Goal: Task Accomplishment & Management: Use online tool/utility

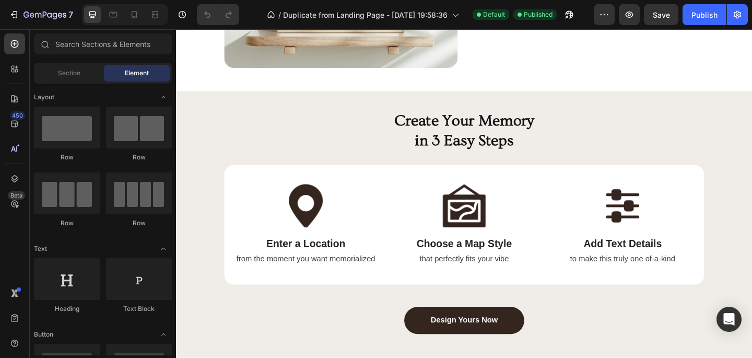
scroll to position [1006, 0]
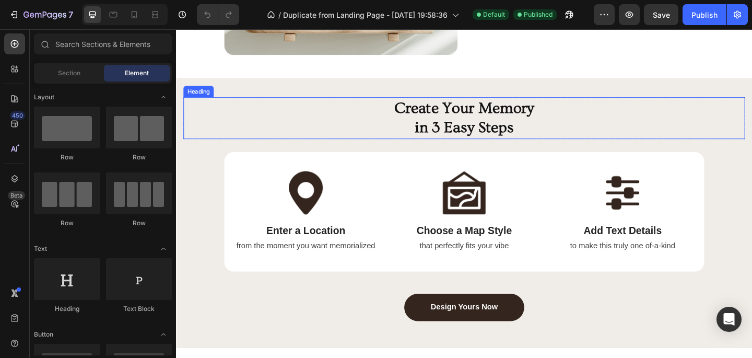
click at [238, 113] on h2 "Create Your Memory in 3 Easy Steps" at bounding box center [489, 125] width 611 height 45
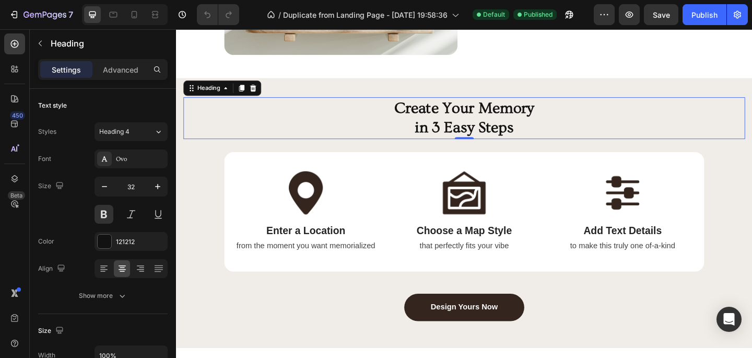
click at [208, 145] on div "Create Your Memory in 3 Easy Steps Heading 0 Row Image Enter a Location Text Bl…" at bounding box center [489, 229] width 611 height 252
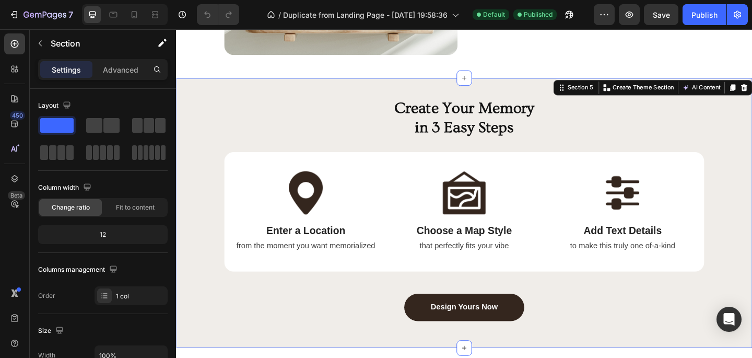
click at [188, 173] on div "Create Your Memory in 3 Easy Steps Heading Row Image Enter a Location Text Bloc…" at bounding box center [489, 229] width 611 height 252
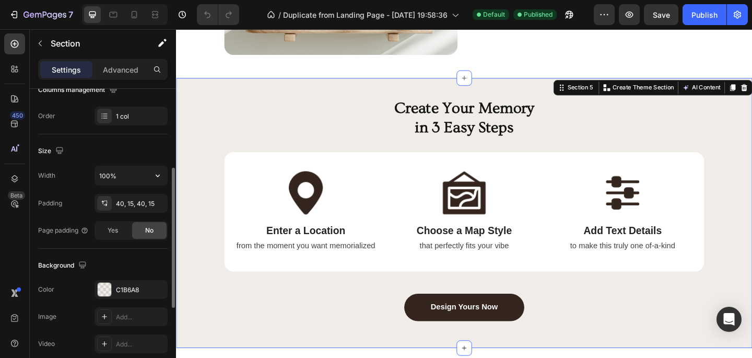
scroll to position [208, 0]
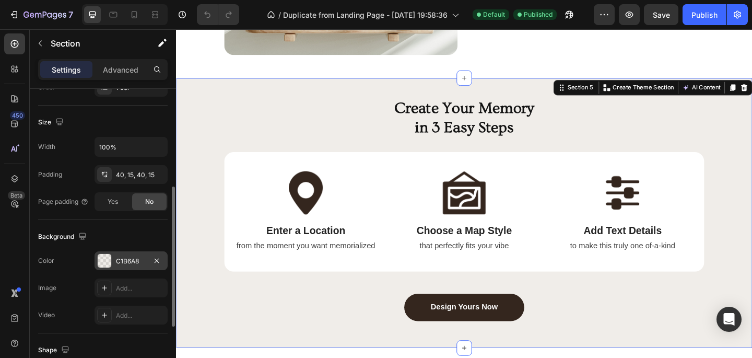
click at [132, 264] on div "C1B6A8" at bounding box center [131, 260] width 30 height 9
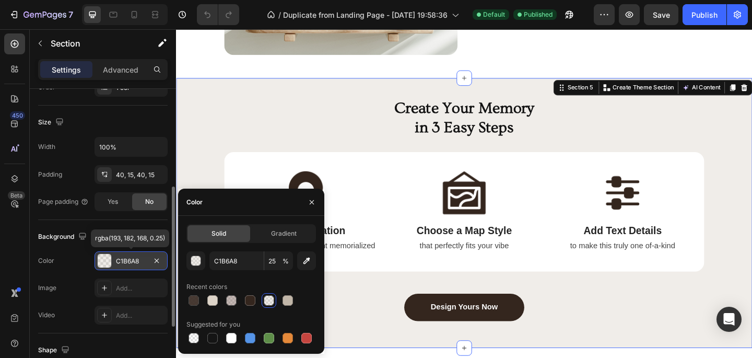
click at [134, 261] on div "C1B6A8" at bounding box center [131, 260] width 30 height 9
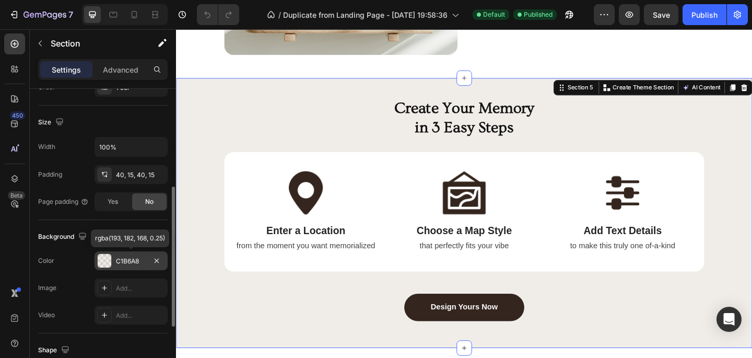
click at [134, 261] on div "C1B6A8" at bounding box center [131, 260] width 30 height 9
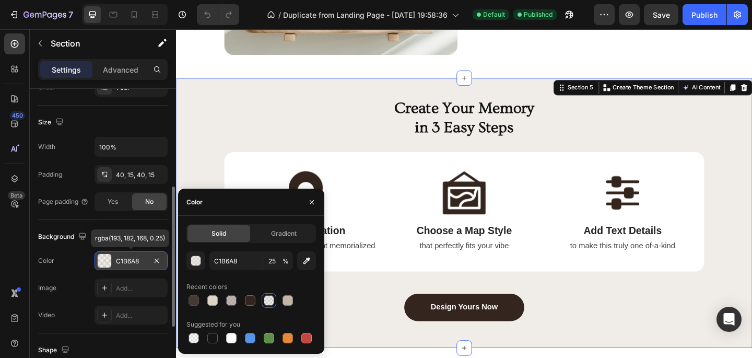
click at [134, 261] on div "C1B6A8" at bounding box center [131, 260] width 30 height 9
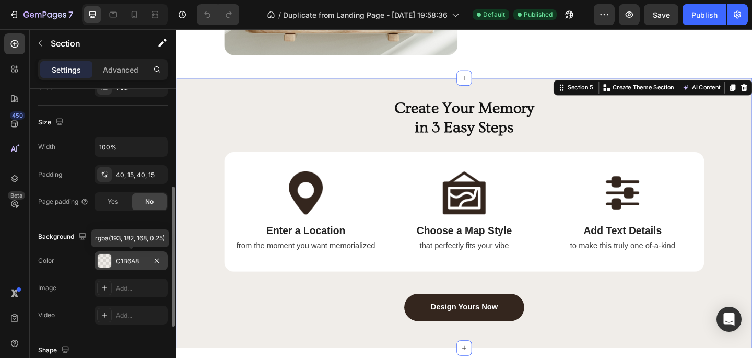
click at [134, 261] on div "C1B6A8" at bounding box center [131, 260] width 30 height 9
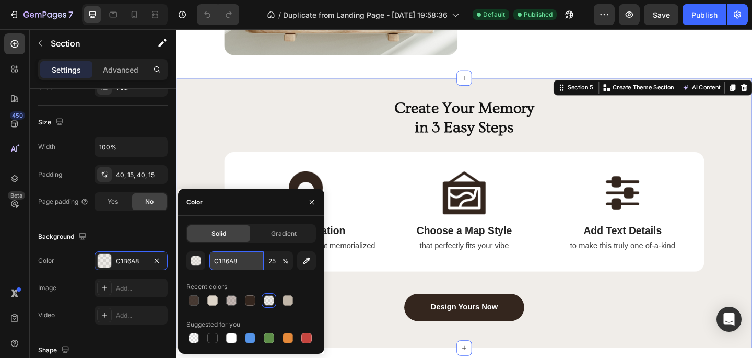
click at [249, 258] on input "C1B6A8" at bounding box center [236, 260] width 54 height 19
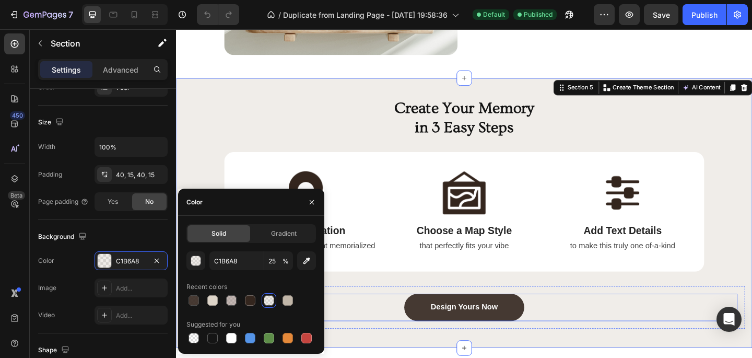
click at [438, 317] on link "Design Yours Now" at bounding box center [489, 332] width 131 height 30
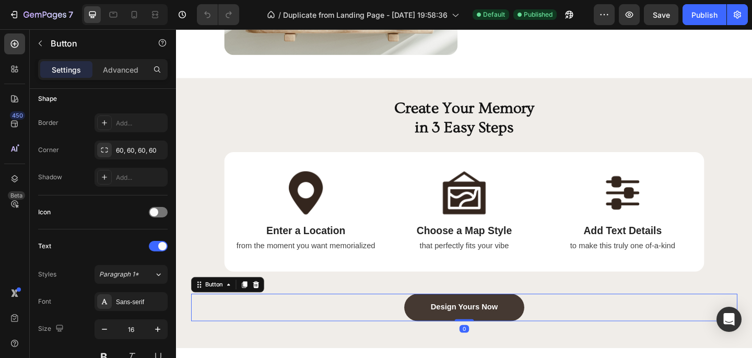
scroll to position [0, 0]
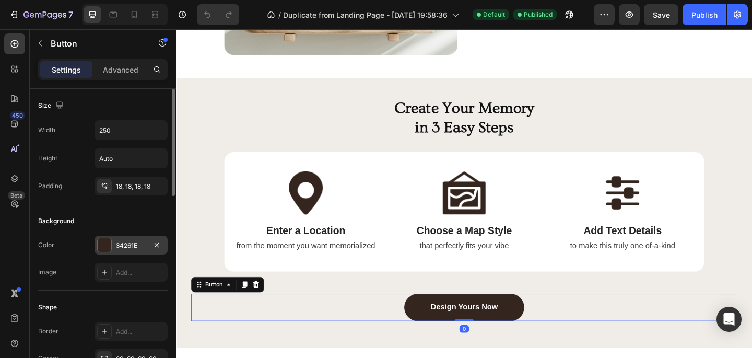
click at [123, 247] on div "34261E" at bounding box center [131, 245] width 30 height 9
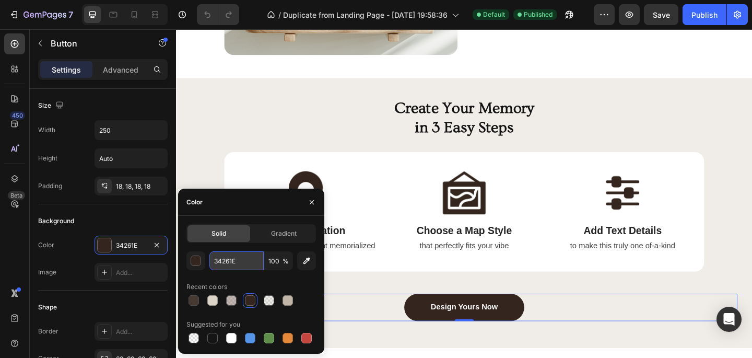
click at [245, 265] on input "34261E" at bounding box center [236, 260] width 54 height 19
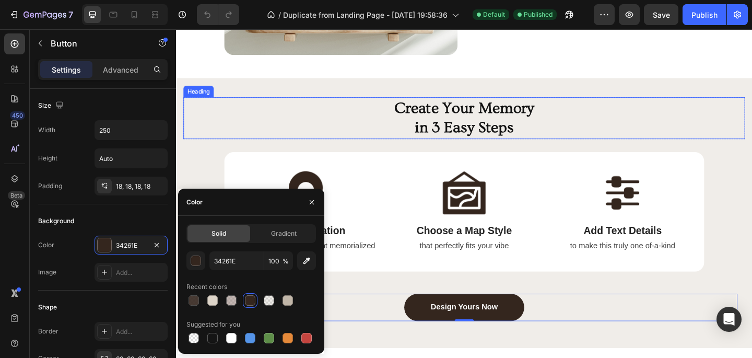
click at [273, 103] on h2 "Create Your Memory in 3 Easy Steps" at bounding box center [489, 125] width 611 height 45
